Goal: Information Seeking & Learning: Learn about a topic

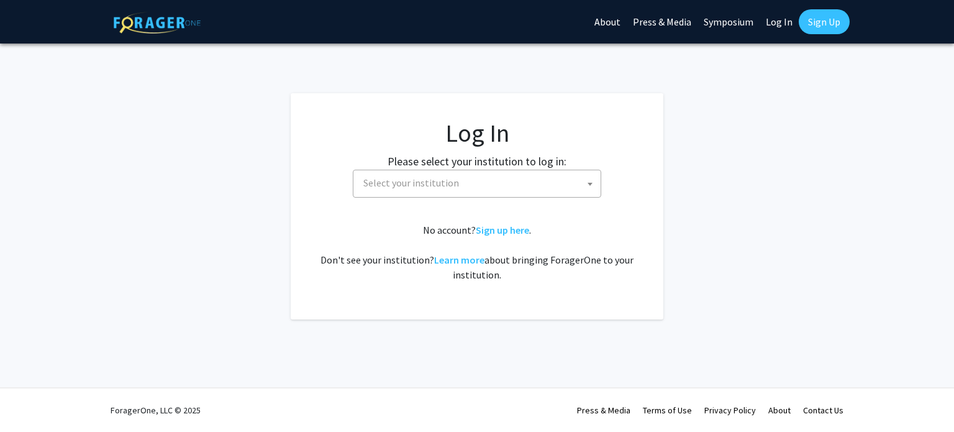
click at [410, 177] on span "Select your institution" at bounding box center [411, 182] width 96 height 12
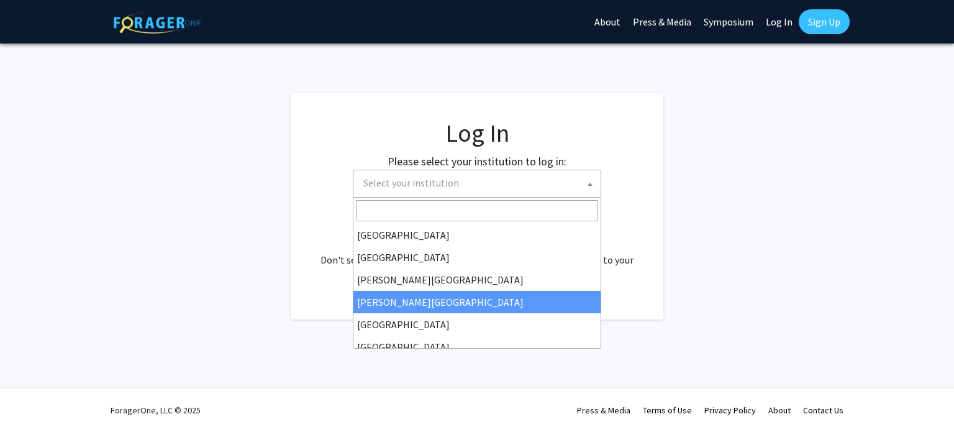
scroll to position [435, 0]
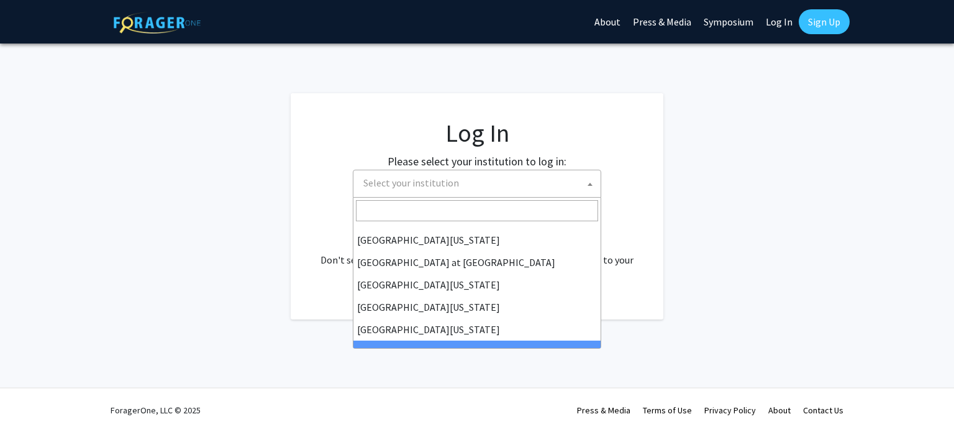
select select "21"
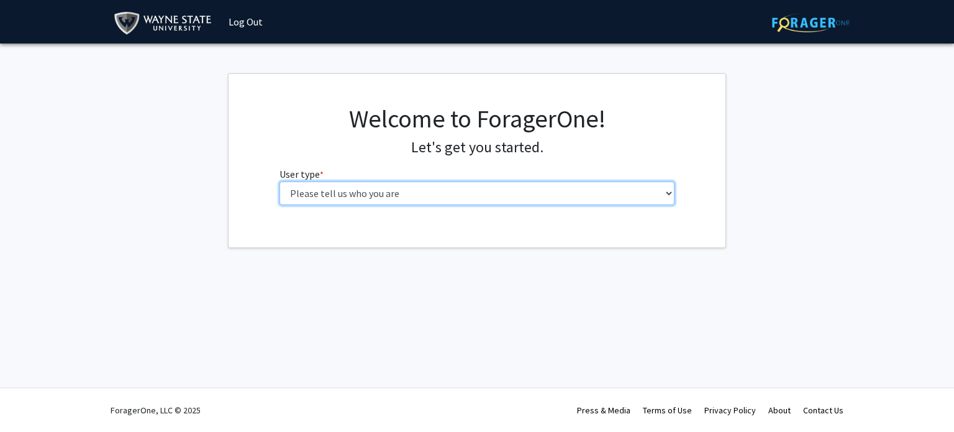
click at [368, 198] on select "Please tell us who you are Undergraduate Student Master's Student Doctoral Cand…" at bounding box center [477, 193] width 396 height 24
select select "1: undergrad"
click at [279, 181] on select "Please tell us who you are Undergraduate Student Master's Student Doctoral Cand…" at bounding box center [477, 193] width 396 height 24
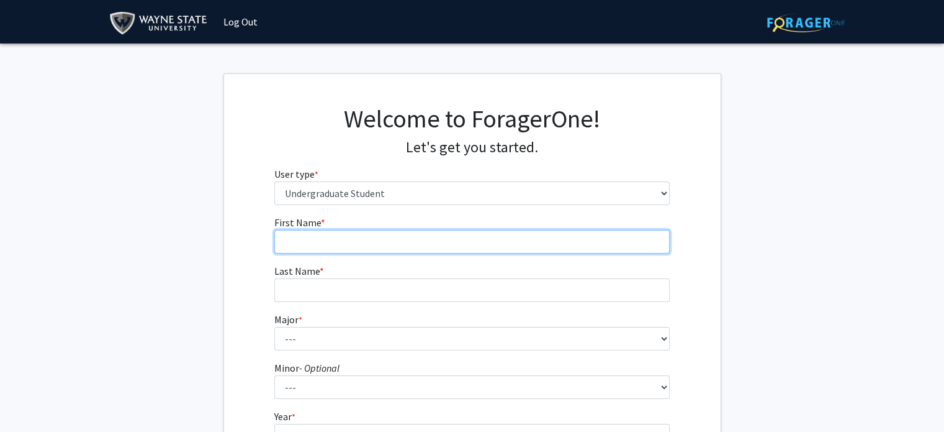
click at [360, 248] on input "First Name * required" at bounding box center [472, 242] width 396 height 24
type input "Kyhla"
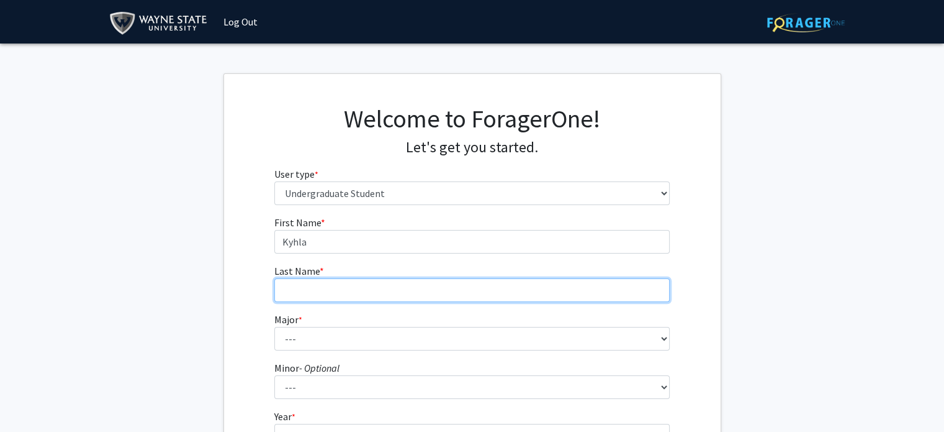
type input "Walker"
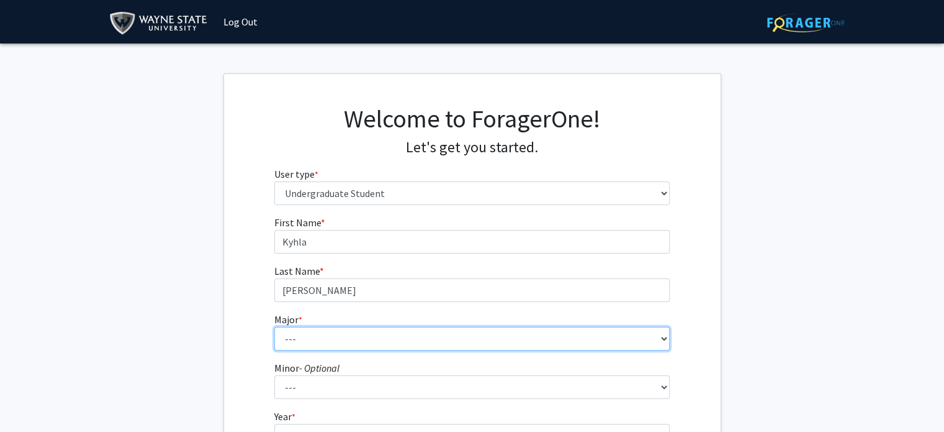
click at [348, 337] on select "--- Accounting African American Studies Anthropology Applied Behavior Analysis …" at bounding box center [472, 339] width 396 height 24
select select "80: 1860"
click at [274, 327] on select "--- Accounting African American Studies Anthropology Applied Behavior Analysis …" at bounding box center [472, 339] width 396 height 24
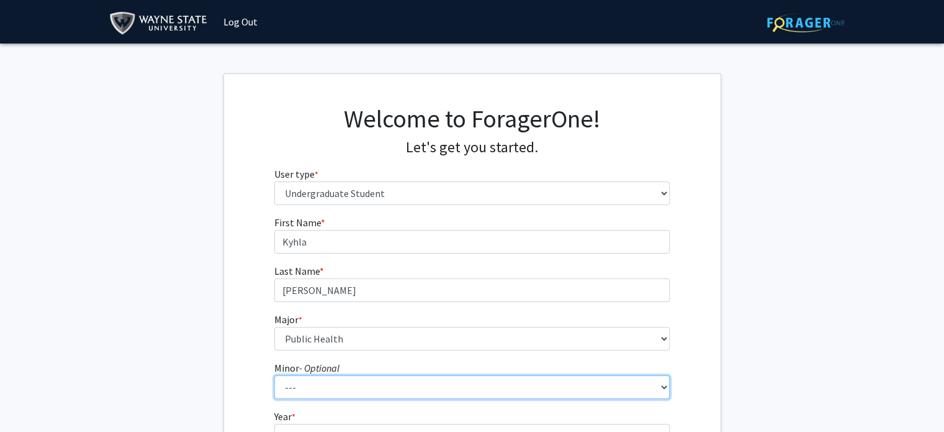
click at [335, 382] on select "--- African American Studies Africana Theatre and Dance Animation and Interacti…" at bounding box center [472, 387] width 396 height 24
select select "27: 1392"
click at [274, 375] on select "--- African American Studies Africana Theatre and Dance Animation and Interacti…" at bounding box center [472, 387] width 396 height 24
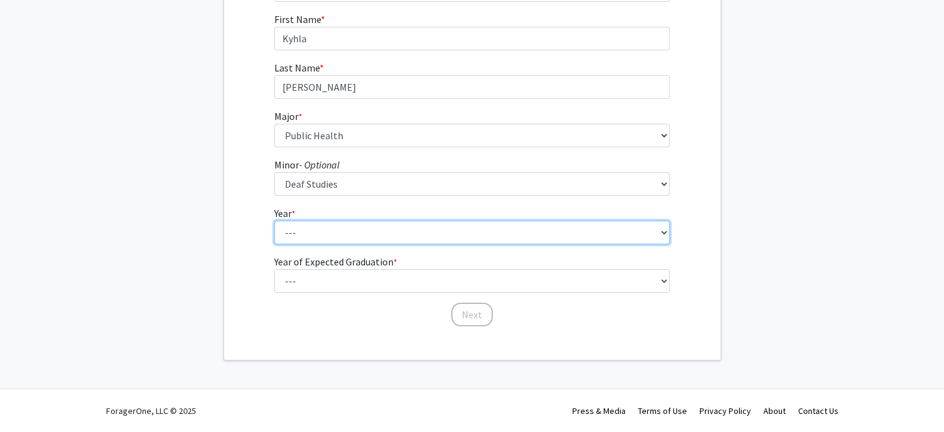
click at [329, 238] on select "--- First-year Sophomore Junior Senior Postbaccalaureate Certificate" at bounding box center [472, 232] width 396 height 24
select select "3: junior"
click at [274, 220] on select "--- First-year Sophomore Junior Senior Postbaccalaureate Certificate" at bounding box center [472, 232] width 396 height 24
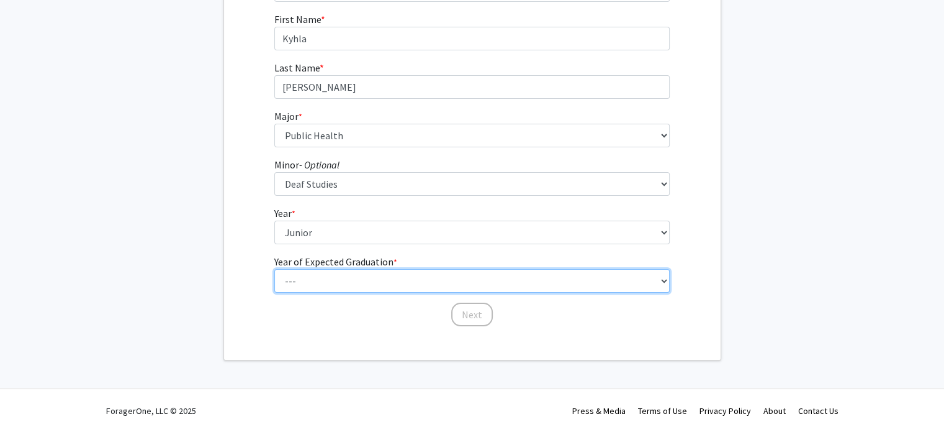
click at [333, 286] on select "--- 2025 2026 2027 2028 2029 2030 2031 2032 2033 2034" at bounding box center [472, 281] width 396 height 24
select select "3: 2027"
click at [274, 269] on select "--- 2025 2026 2027 2028 2029 2030 2031 2032 2033 2034" at bounding box center [472, 281] width 396 height 24
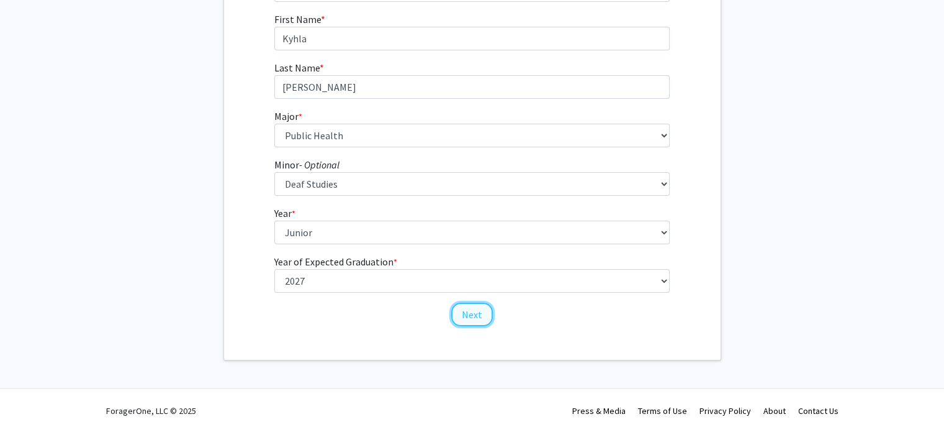
click at [463, 313] on button "Next" at bounding box center [472, 314] width 42 height 24
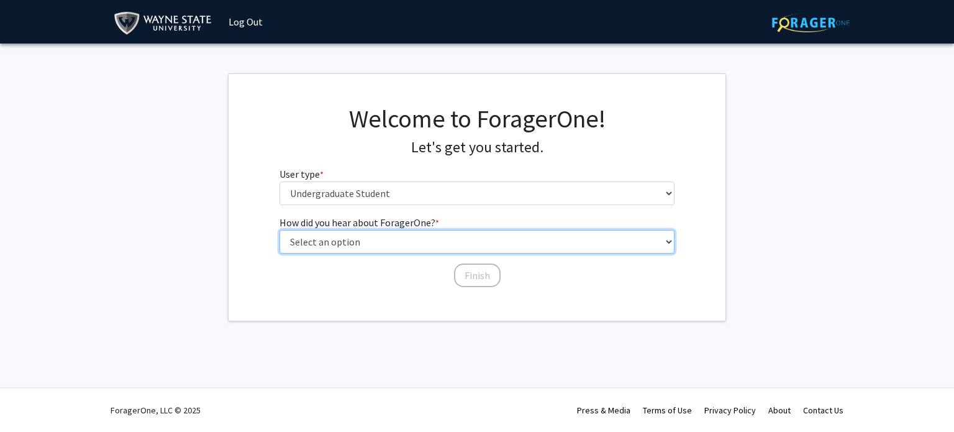
click at [433, 249] on select "Select an option Peer/student recommendation Faculty/staff recommendation Unive…" at bounding box center [477, 242] width 396 height 24
select select "4: university_email"
click at [279, 230] on select "Select an option Peer/student recommendation Faculty/staff recommendation Unive…" at bounding box center [477, 242] width 396 height 24
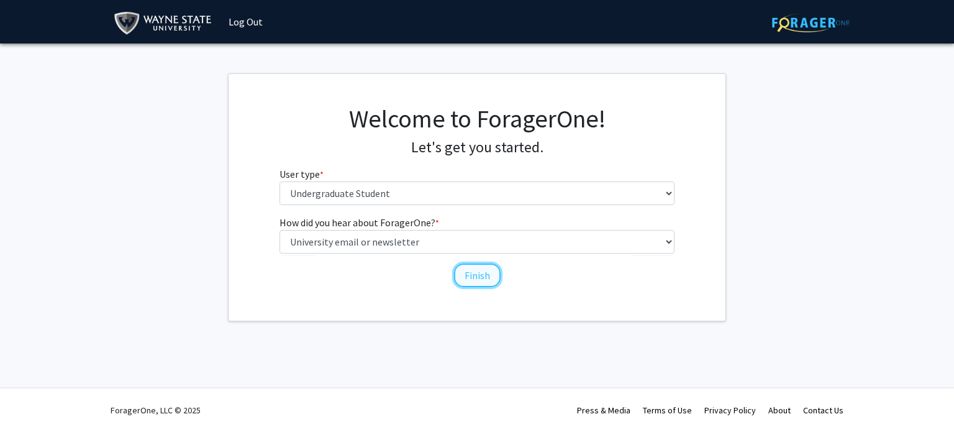
click at [474, 263] on button "Finish" at bounding box center [477, 275] width 47 height 24
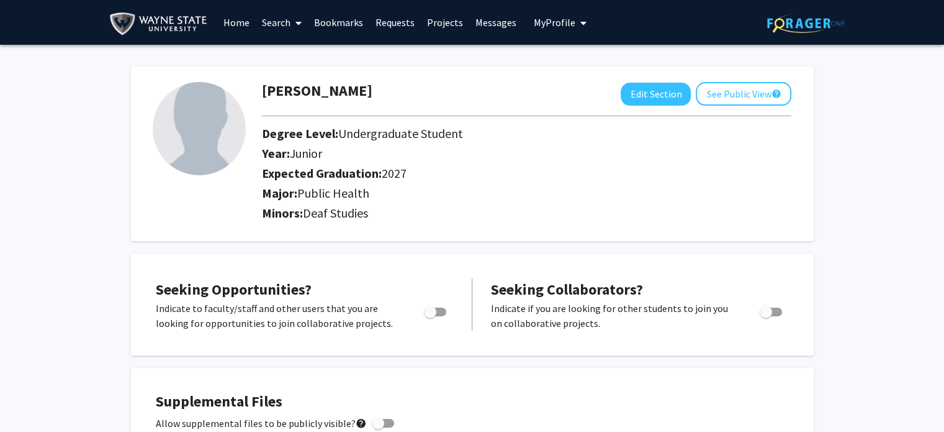
click at [287, 24] on link "Search" at bounding box center [282, 22] width 52 height 43
click at [241, 19] on link "Home" at bounding box center [236, 22] width 38 height 43
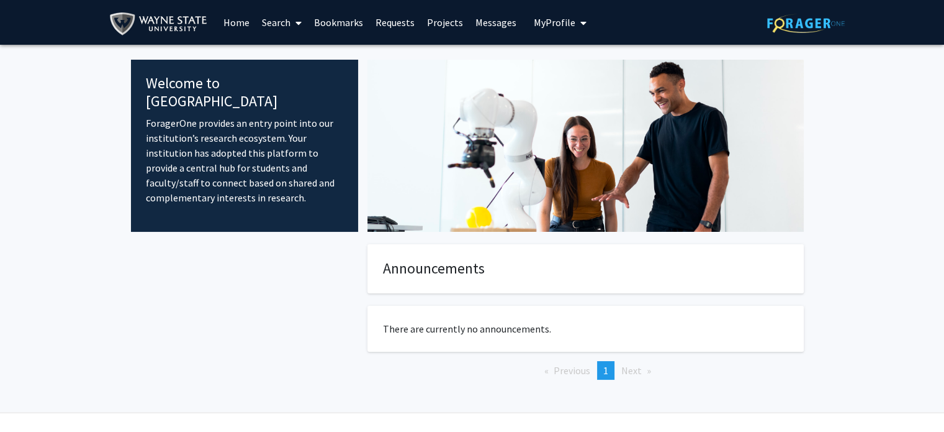
click at [291, 17] on span at bounding box center [296, 22] width 11 height 43
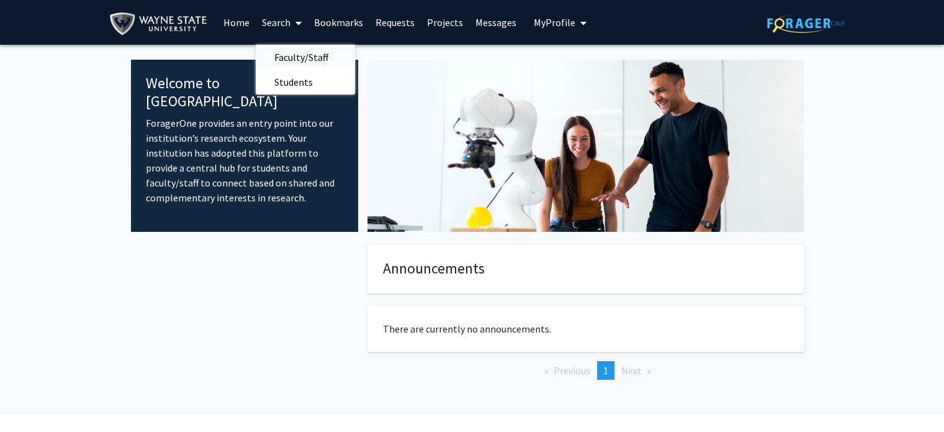
click at [305, 56] on span "Faculty/Staff" at bounding box center [301, 57] width 91 height 25
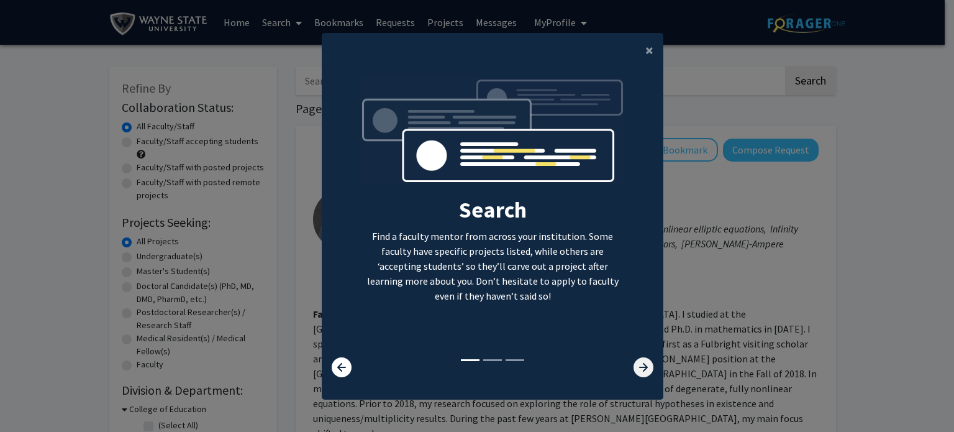
click at [640, 368] on icon at bounding box center [643, 367] width 20 height 20
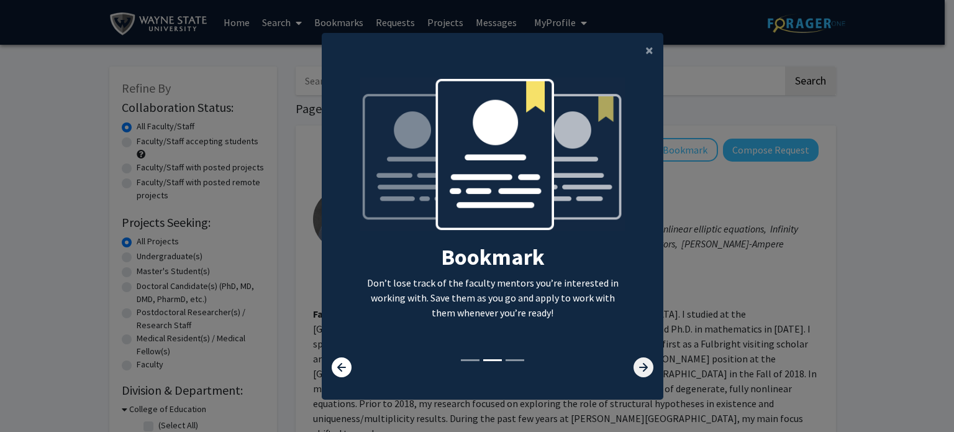
click at [640, 368] on icon at bounding box center [643, 367] width 20 height 20
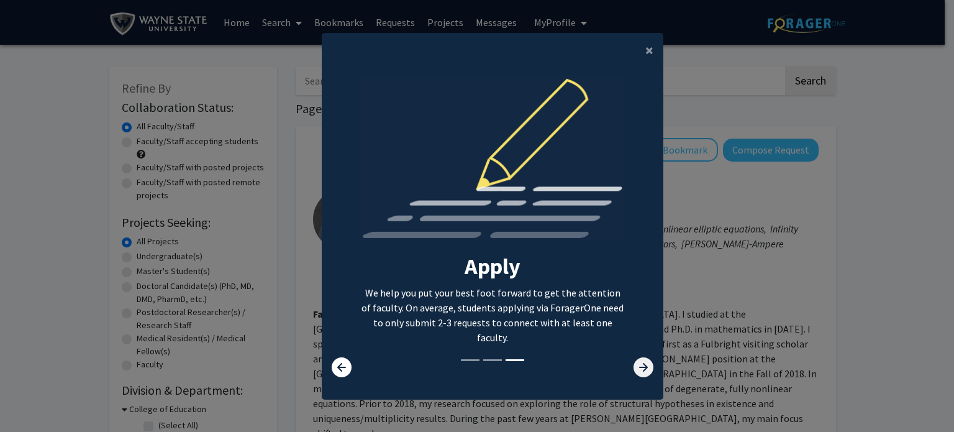
click at [640, 368] on icon at bounding box center [643, 367] width 20 height 20
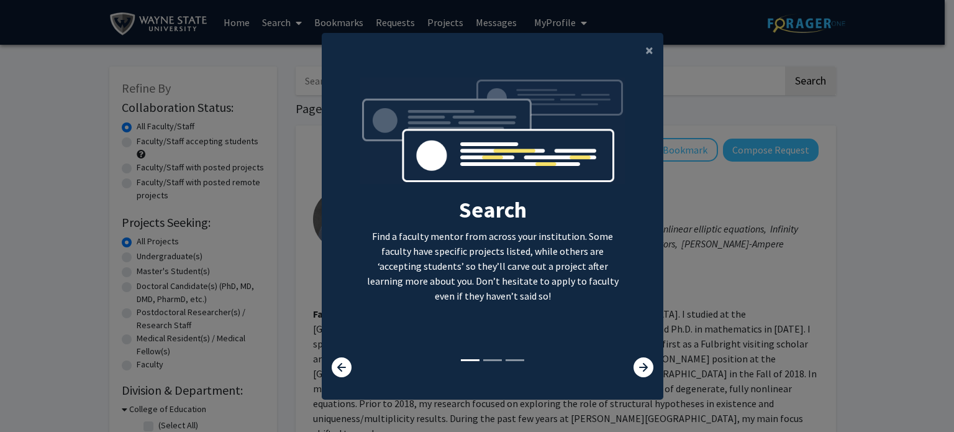
click at [846, 240] on modal-container "× Search Find a faculty mentor from across your institution. Some faculty have …" at bounding box center [477, 216] width 954 height 432
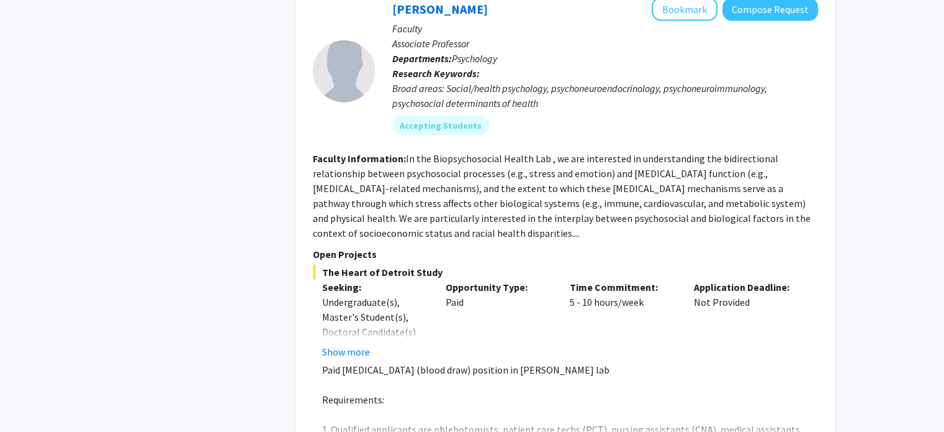
scroll to position [2923, 0]
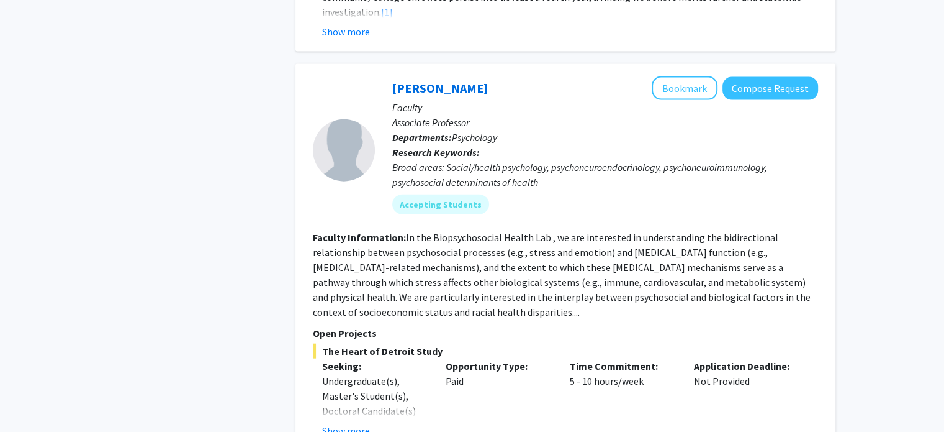
scroll to position [2843, 0]
click at [695, 77] on button "Bookmark" at bounding box center [685, 89] width 66 height 24
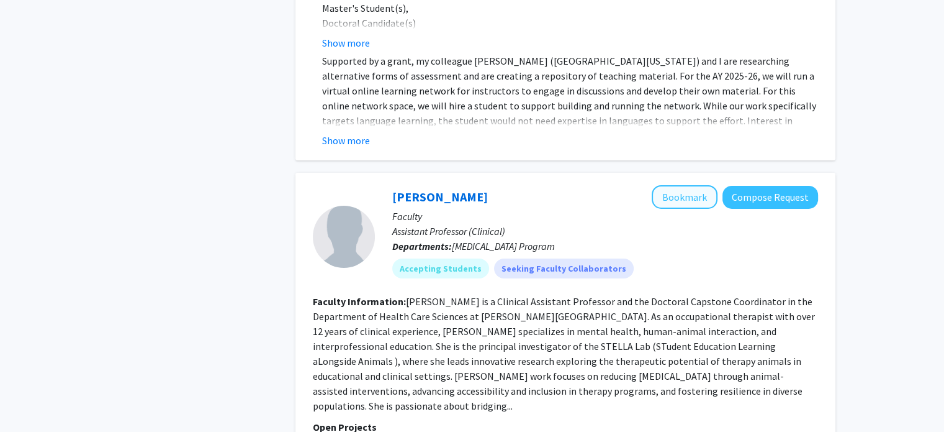
scroll to position [4371, 0]
click at [688, 186] on button "Bookmark" at bounding box center [685, 198] width 66 height 24
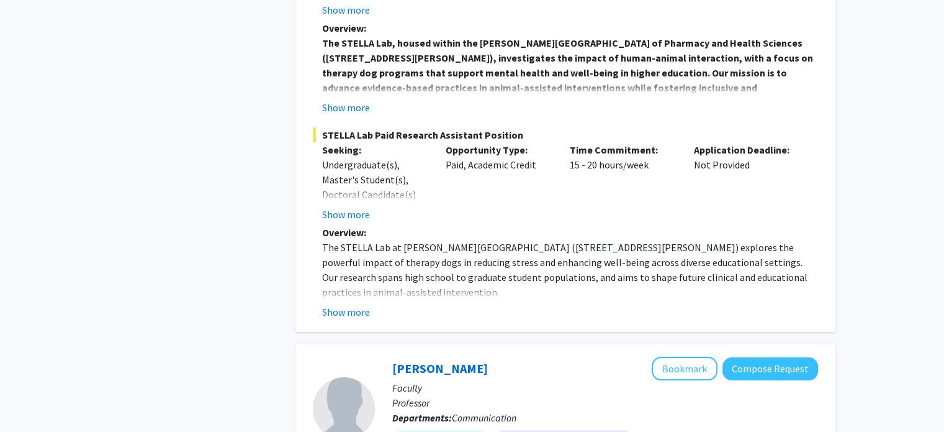
scroll to position [4870, 0]
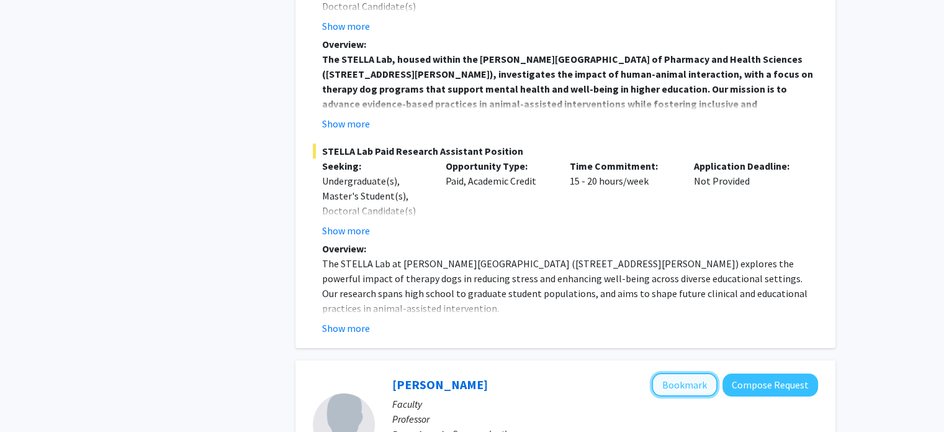
click at [671, 373] on button "Bookmark" at bounding box center [685, 385] width 66 height 24
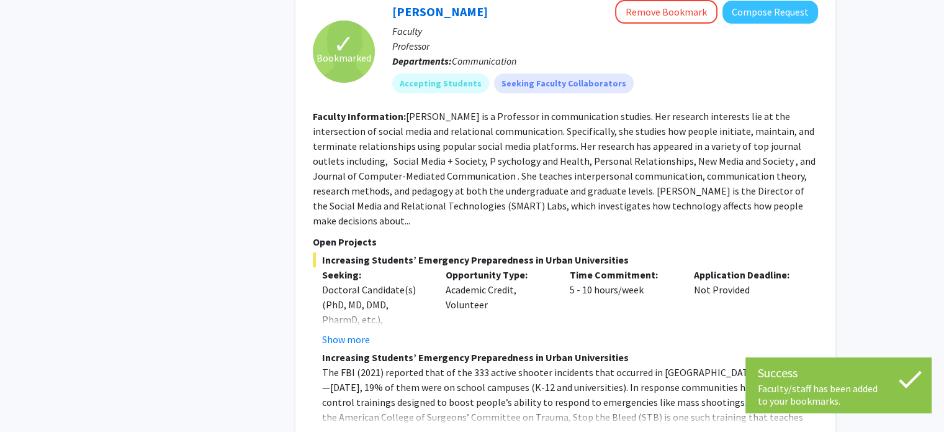
scroll to position [5472, 0]
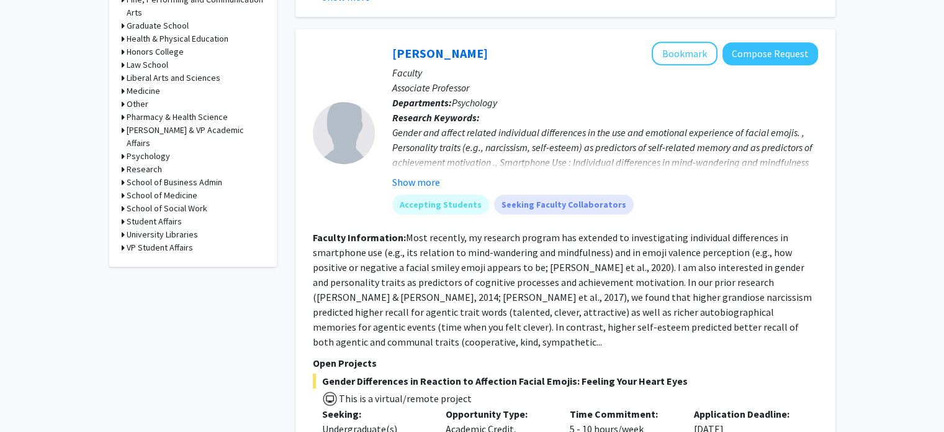
scroll to position [571, 0]
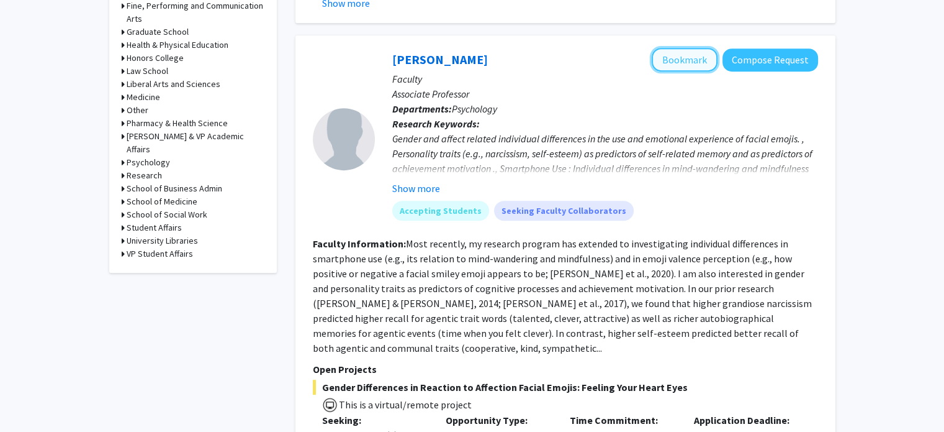
click at [693, 48] on button "Bookmark" at bounding box center [685, 60] width 66 height 24
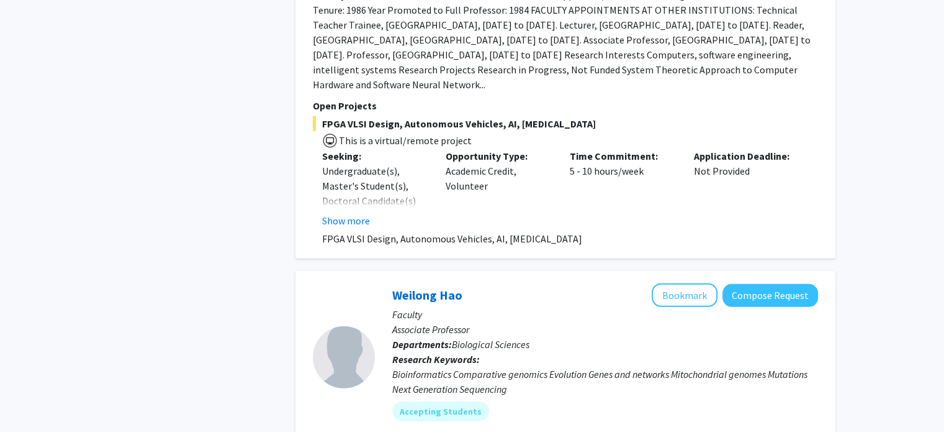
scroll to position [3398, 0]
